Goal: Transaction & Acquisition: Purchase product/service

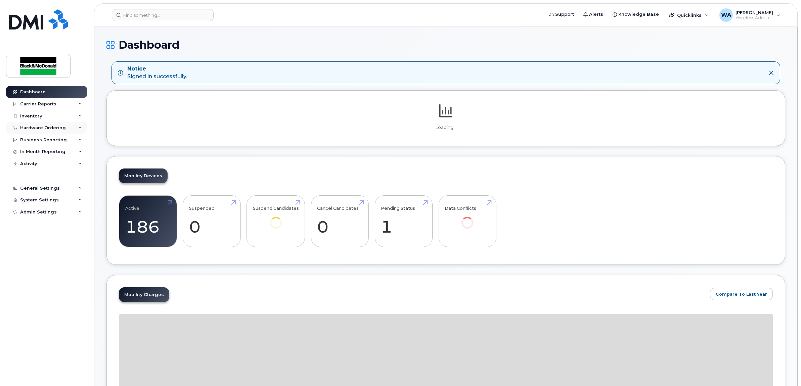
click at [52, 132] on div "Hardware Ordering" at bounding box center [46, 128] width 81 height 12
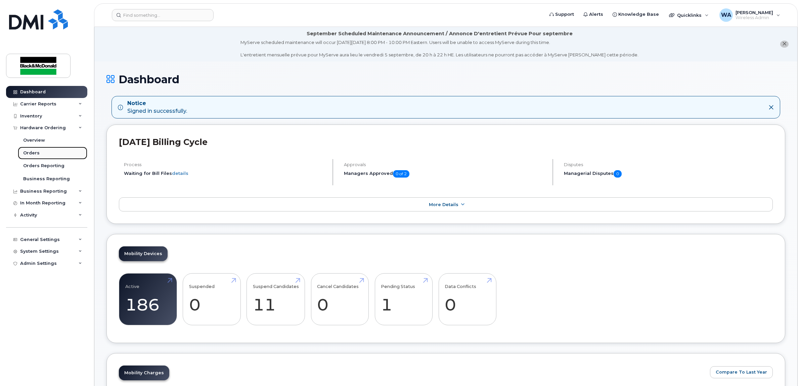
click at [46, 155] on link "Orders" at bounding box center [53, 153] width 70 height 13
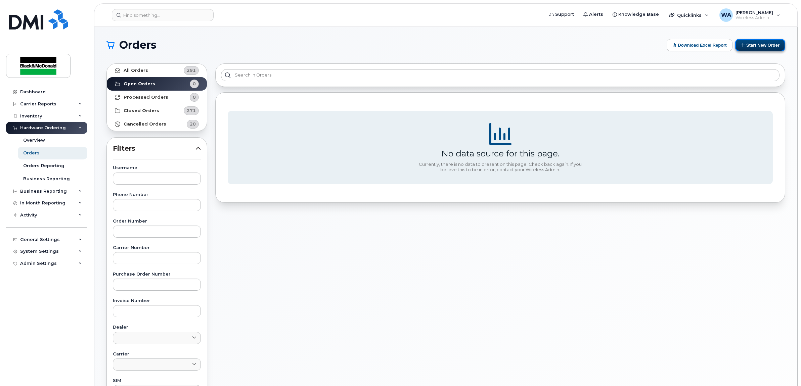
click at [750, 47] on button "Start New Order" at bounding box center [760, 45] width 50 height 12
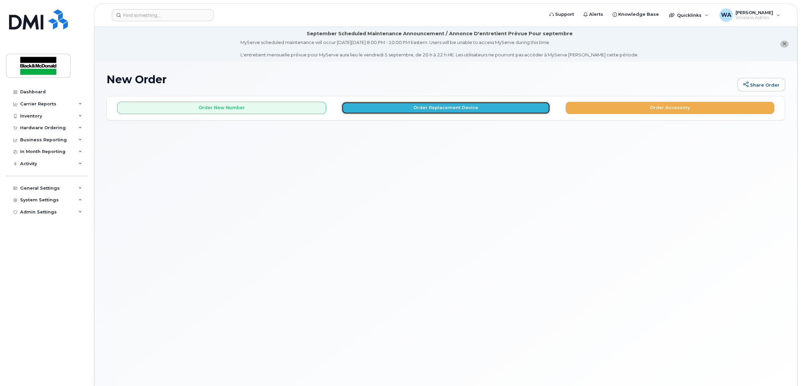
click at [434, 111] on button "Order Replacement Device" at bounding box center [446, 108] width 209 height 12
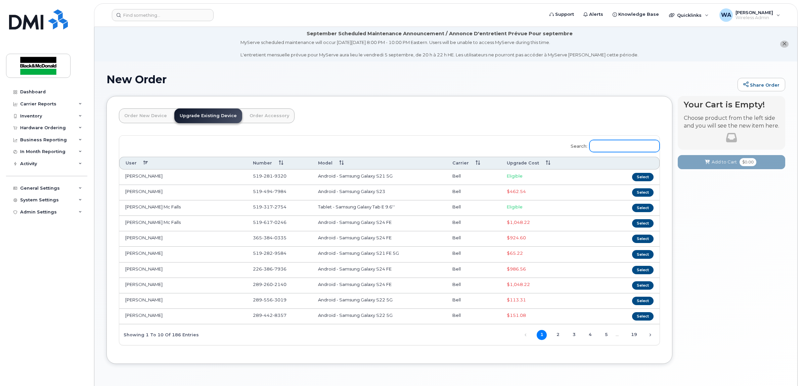
click at [616, 146] on input "Search:" at bounding box center [625, 146] width 70 height 12
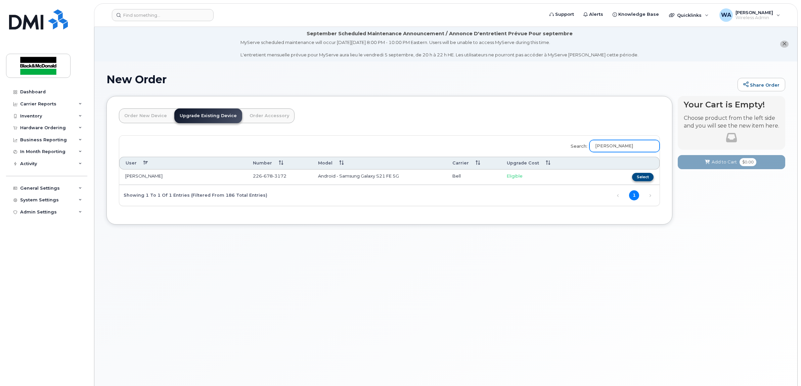
type input "yearley"
click at [639, 179] on button "Select" at bounding box center [643, 177] width 22 height 8
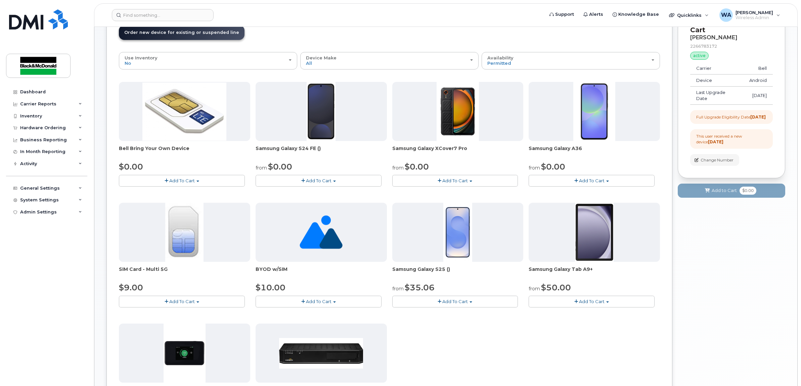
scroll to position [84, 0]
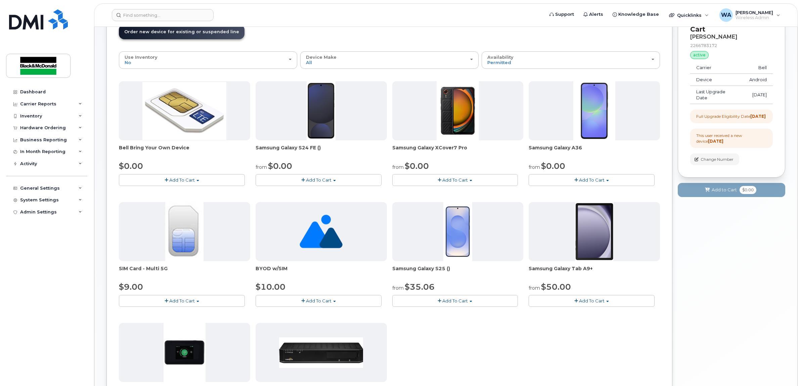
click at [466, 303] on span "Add To Cart" at bounding box center [455, 300] width 26 height 5
click at [449, 315] on link "$35.06 - 3 year term - voice & data plan (128GB)" at bounding box center [454, 313] width 120 height 8
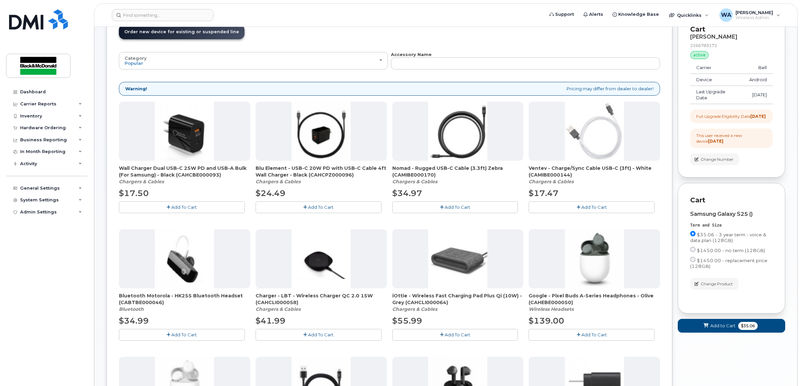
click at [217, 209] on button "Add To Cart" at bounding box center [182, 208] width 126 height 12
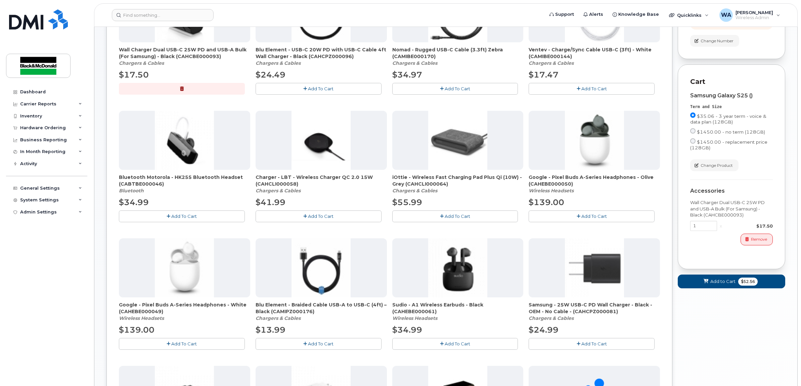
scroll to position [252, 0]
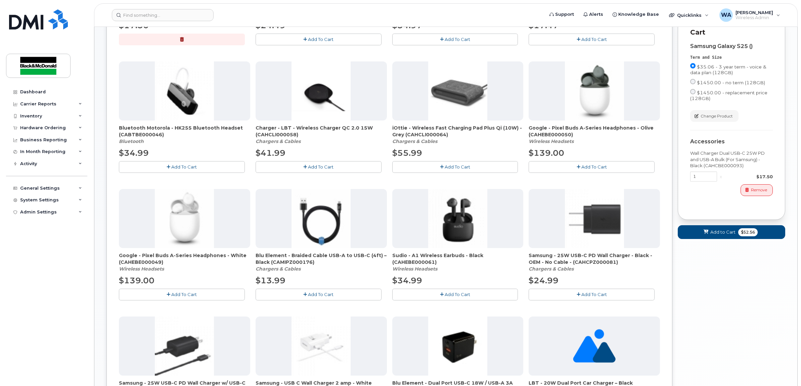
click at [332, 297] on span "Add To Cart" at bounding box center [321, 294] width 26 height 5
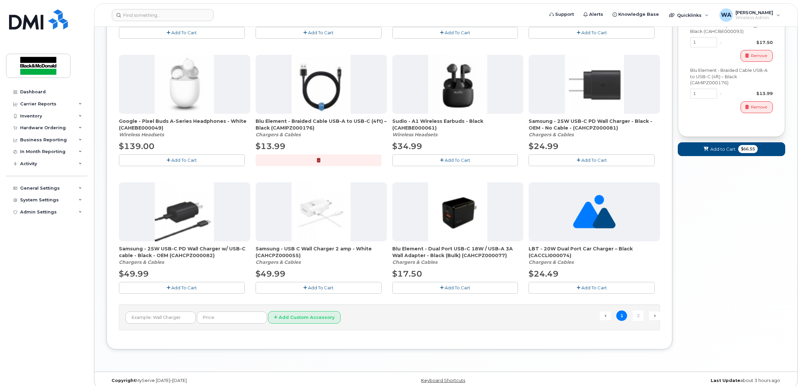
scroll to position [395, 0]
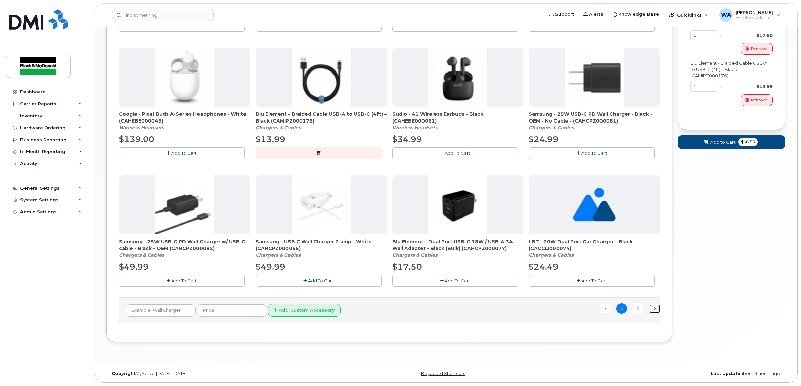
click at [652, 308] on link "Next →" at bounding box center [654, 309] width 11 height 9
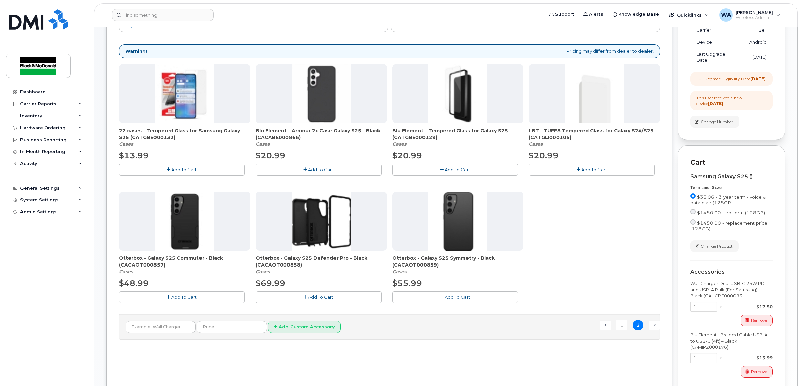
scroll to position [0, 0]
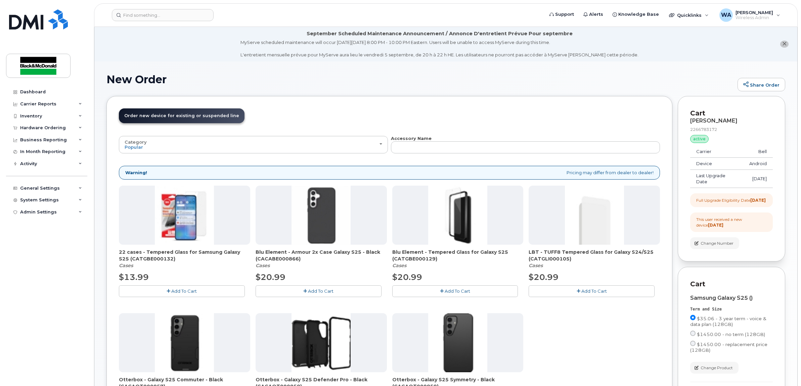
click at [191, 291] on span "Add To Cart" at bounding box center [184, 291] width 26 height 5
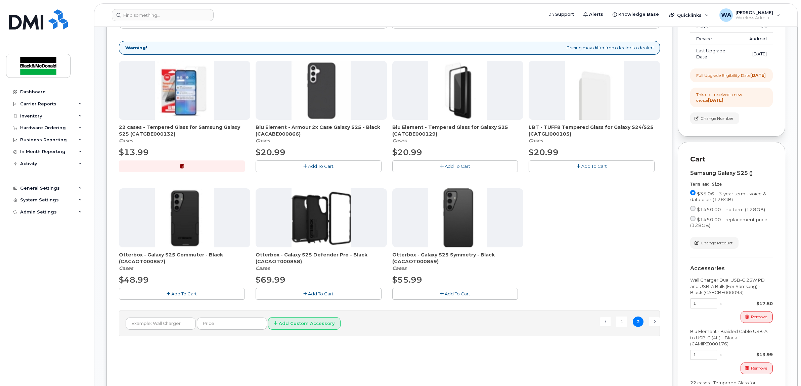
scroll to position [126, 0]
click at [346, 166] on button "Add To Cart" at bounding box center [319, 166] width 126 height 12
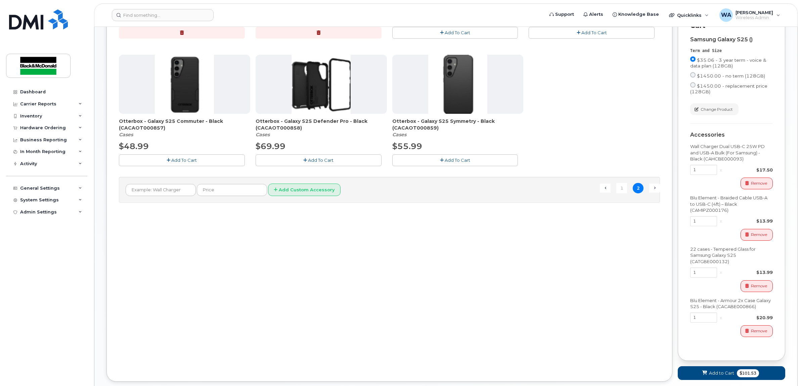
scroll to position [306, 0]
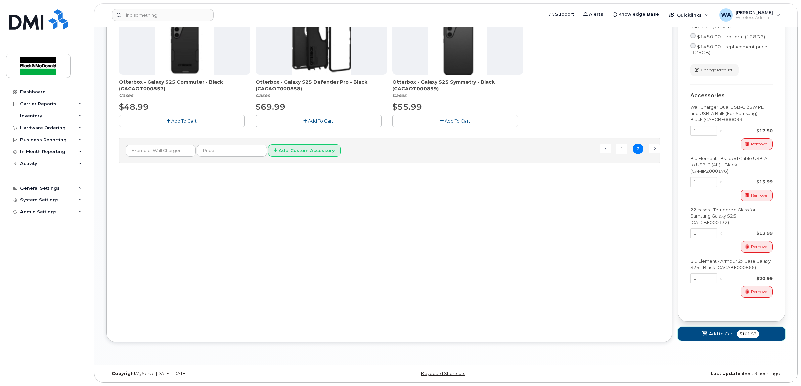
click at [728, 333] on span "Add to Cart" at bounding box center [721, 334] width 25 height 6
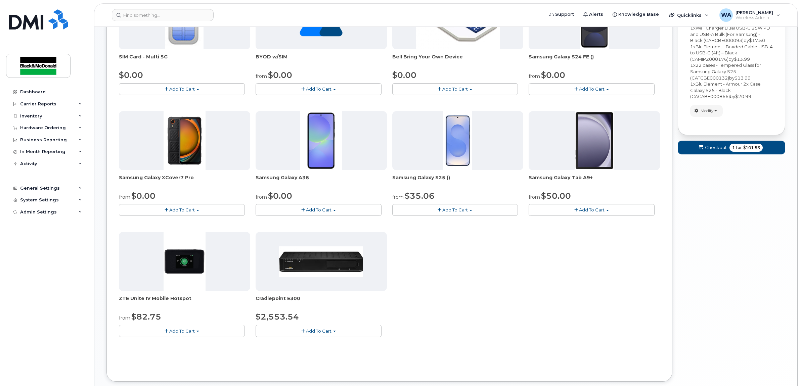
scroll to position [131, 0]
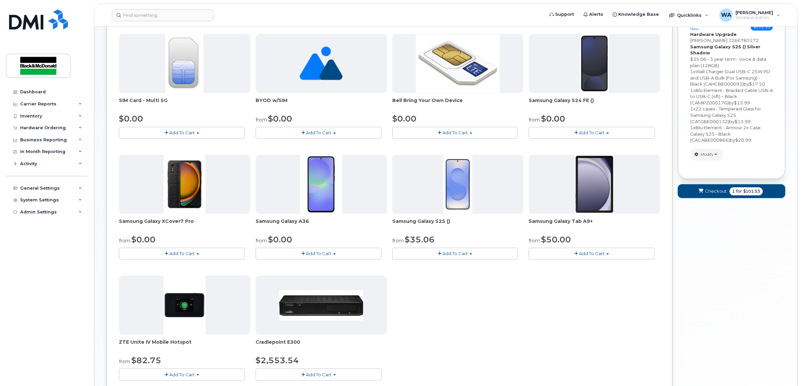
click at [746, 194] on span "$101.53" at bounding box center [751, 191] width 17 height 6
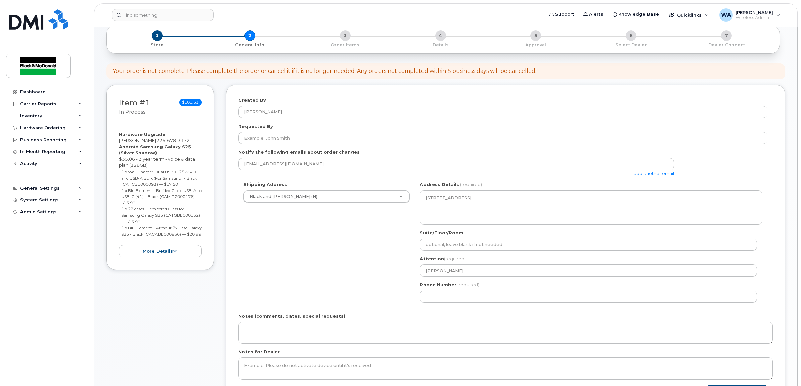
scroll to position [84, 0]
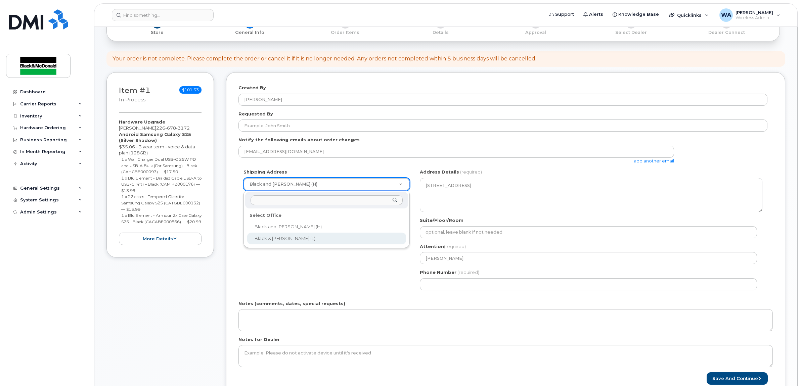
select select
type textarea "95 Bessemer Rd Unit 1 London Ontario N6E 1P9"
type input "[PERSON_NAME]"
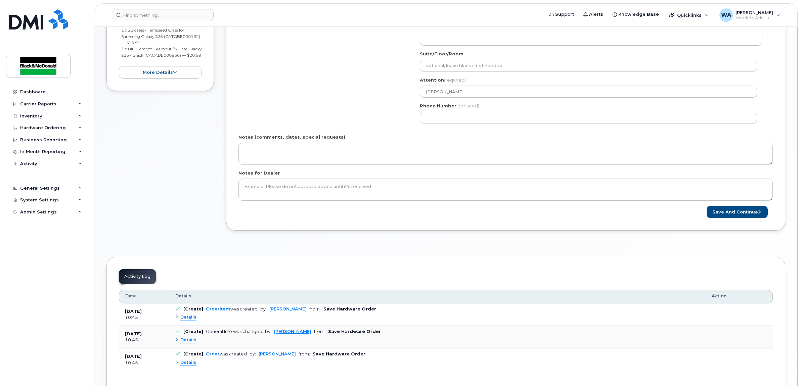
scroll to position [252, 0]
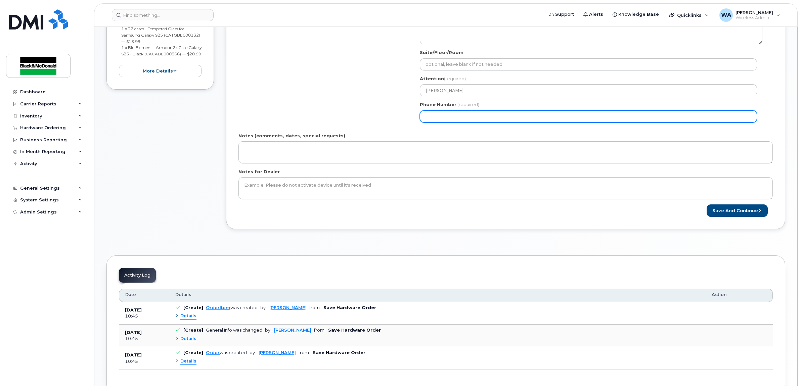
drag, startPoint x: 466, startPoint y: 118, endPoint x: 430, endPoint y: 381, distance: 266.1
click at [466, 118] on input "Phone Number" at bounding box center [588, 117] width 337 height 12
select select
type input "519681480"
select select
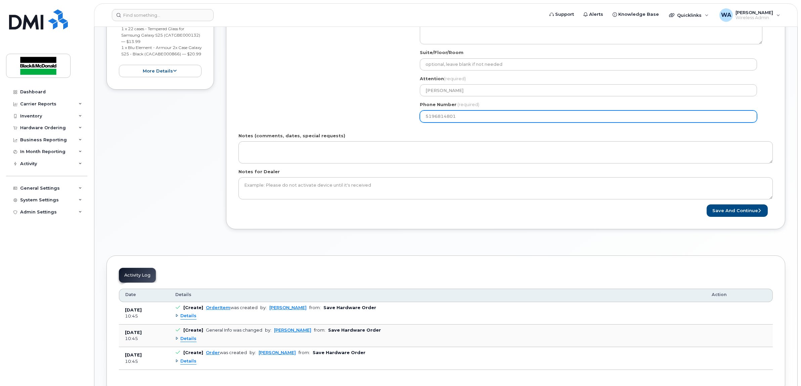
type input "5196814801"
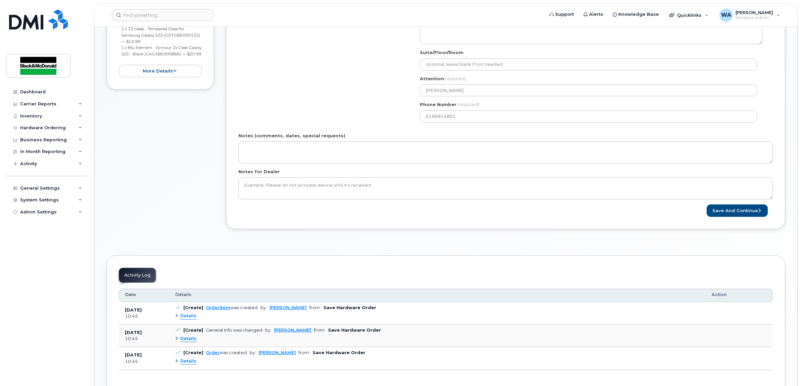
drag, startPoint x: 341, startPoint y: 219, endPoint x: 436, endPoint y: 221, distance: 94.8
click at [343, 218] on div "Created By Whitney Arthur Requested By Notify the following emails about order …" at bounding box center [505, 66] width 559 height 325
click at [729, 209] on button "Save and Continue" at bounding box center [737, 211] width 61 height 12
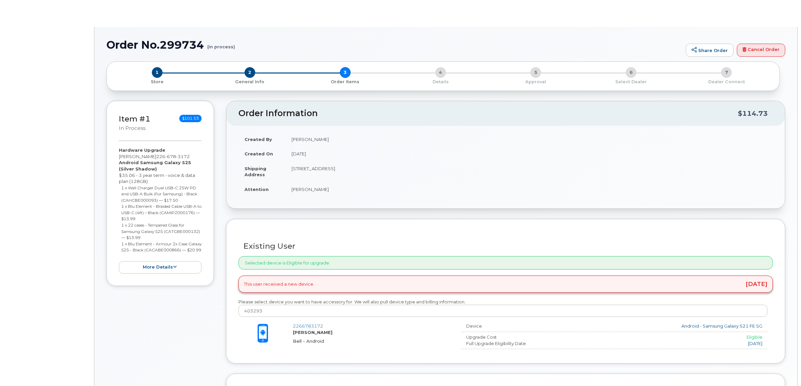
type input "Brent Yearley"
select select "1409453"
radio input "true"
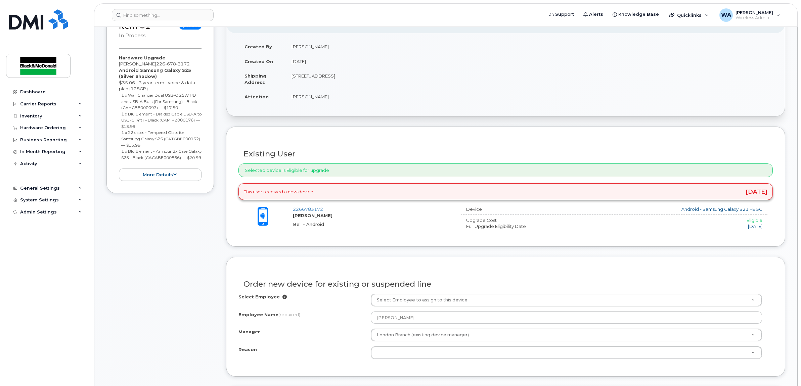
scroll to position [294, 0]
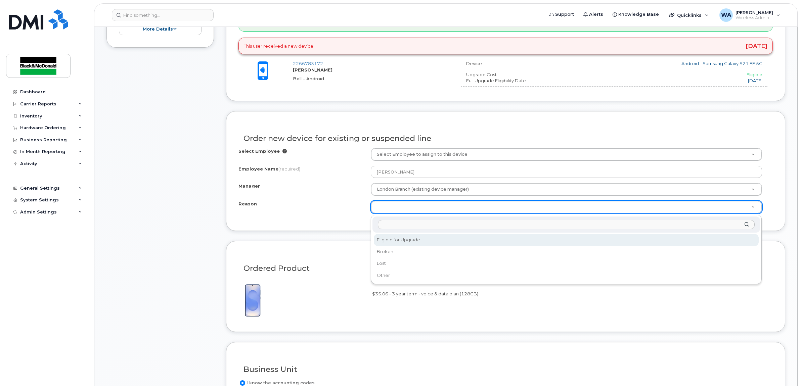
select select "eligible_for_upgrade"
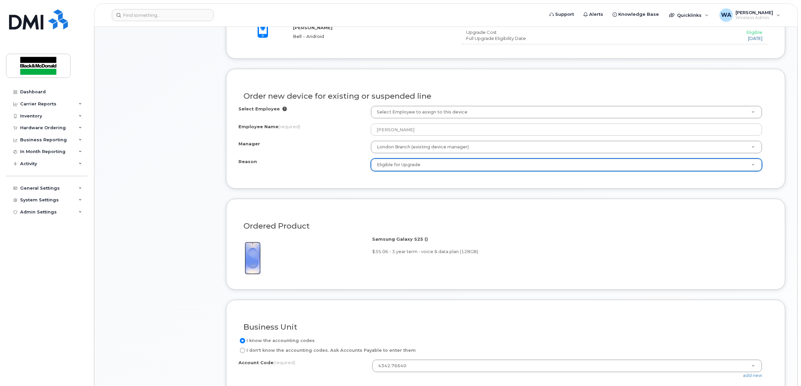
scroll to position [420, 0]
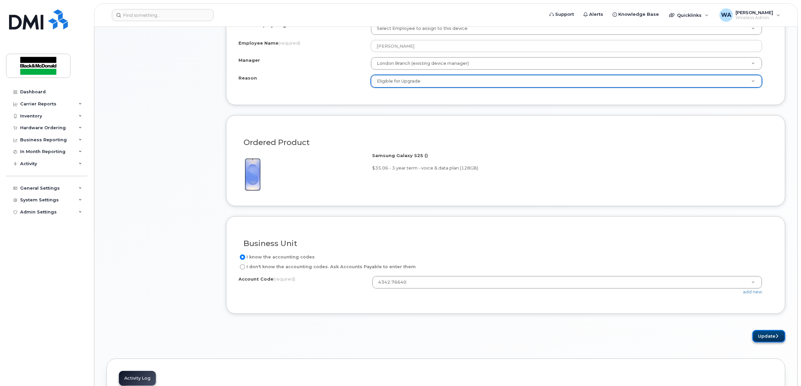
click at [769, 340] on button "Update" at bounding box center [769, 336] width 33 height 12
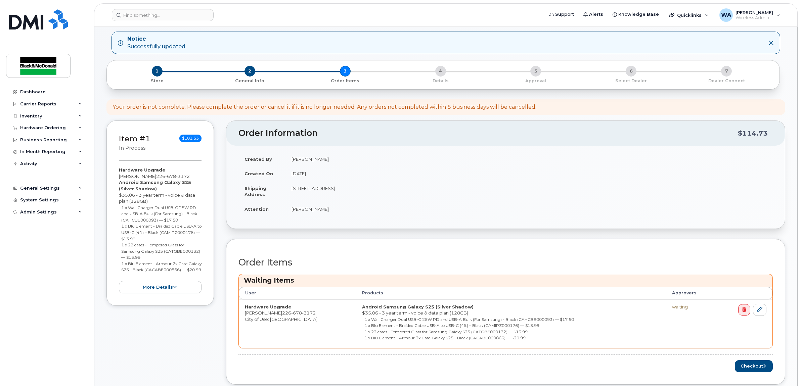
scroll to position [210, 0]
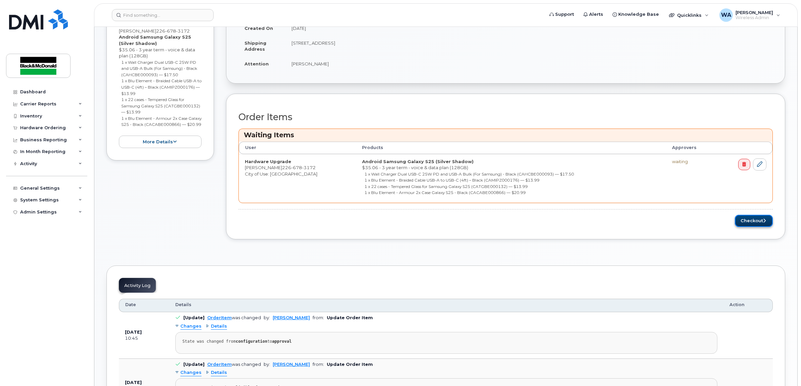
click at [766, 224] on button "Checkout" at bounding box center [754, 221] width 38 height 12
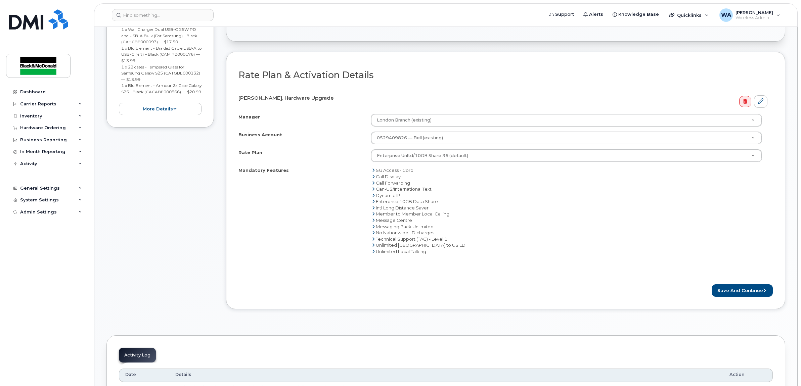
scroll to position [210, 0]
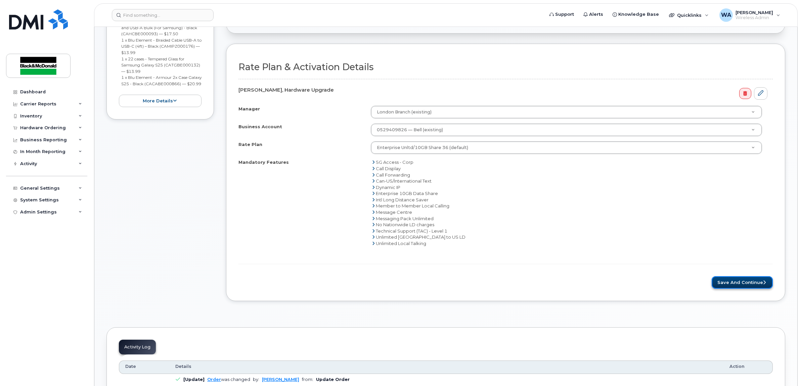
click at [742, 289] on button "Save and Continue" at bounding box center [742, 282] width 61 height 12
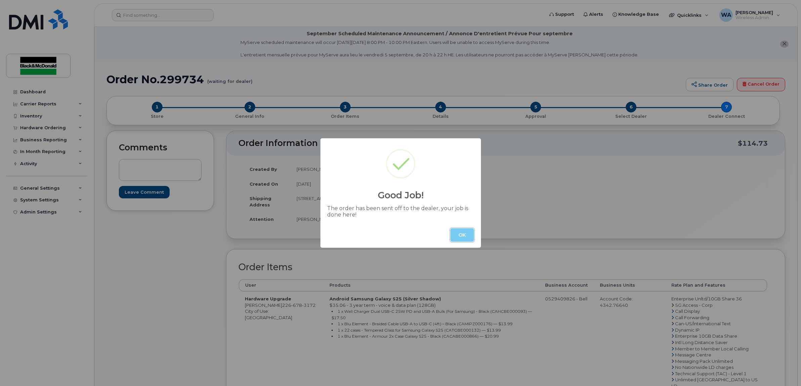
click at [465, 236] on button "OK" at bounding box center [463, 234] width 24 height 13
